Goal: Navigation & Orientation: Find specific page/section

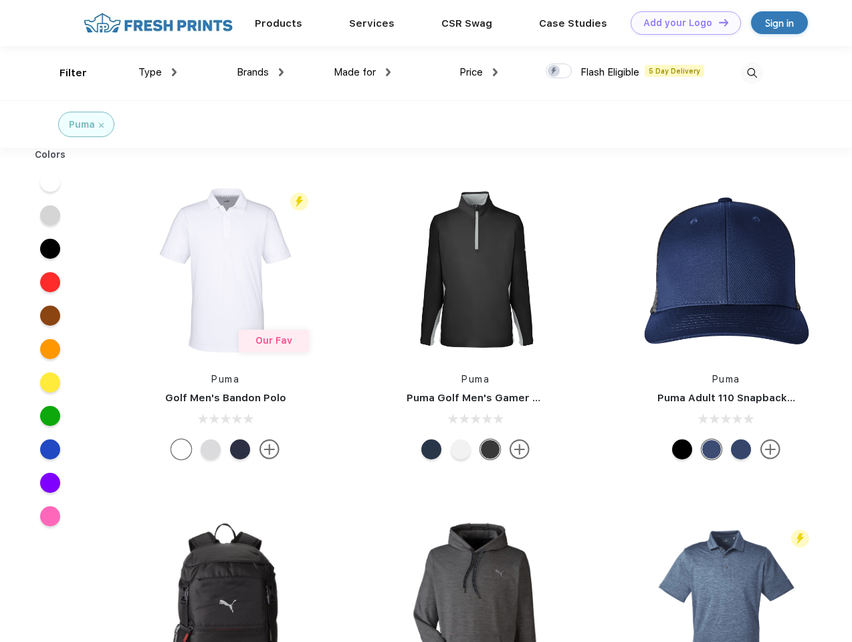
click at [681, 23] on link "Add your Logo Design Tool" at bounding box center [686, 22] width 110 height 23
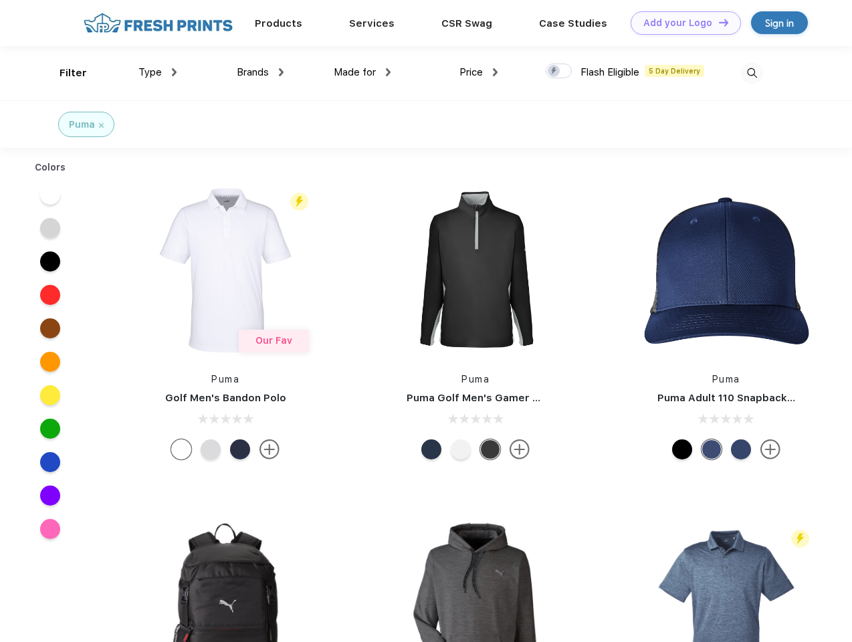
click at [0, 0] on div "Design Tool" at bounding box center [0, 0] width 0 height 0
click at [718, 22] on link "Add your Logo Design Tool" at bounding box center [686, 22] width 110 height 23
click at [64, 73] on div "Filter" at bounding box center [73, 73] width 27 height 15
click at [158, 72] on span "Type" at bounding box center [149, 72] width 23 height 12
click at [260, 72] on span "Brands" at bounding box center [253, 72] width 32 height 12
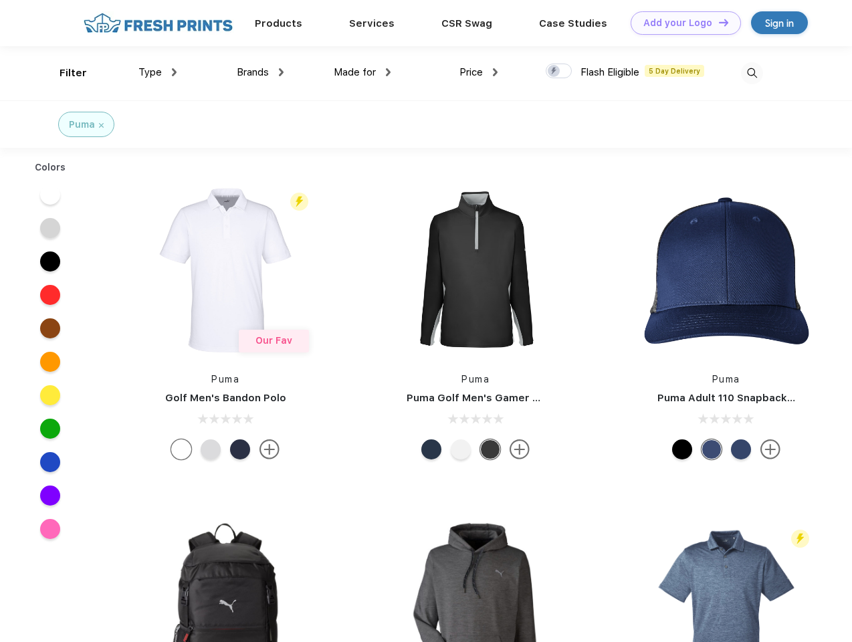
click at [363, 72] on span "Made for" at bounding box center [355, 72] width 42 height 12
click at [479, 72] on span "Price" at bounding box center [471, 72] width 23 height 12
click at [559, 72] on div at bounding box center [559, 71] width 26 height 15
click at [554, 72] on input "checkbox" at bounding box center [550, 67] width 9 height 9
click at [752, 73] on img at bounding box center [752, 73] width 22 height 22
